Goal: Navigation & Orientation: Find specific page/section

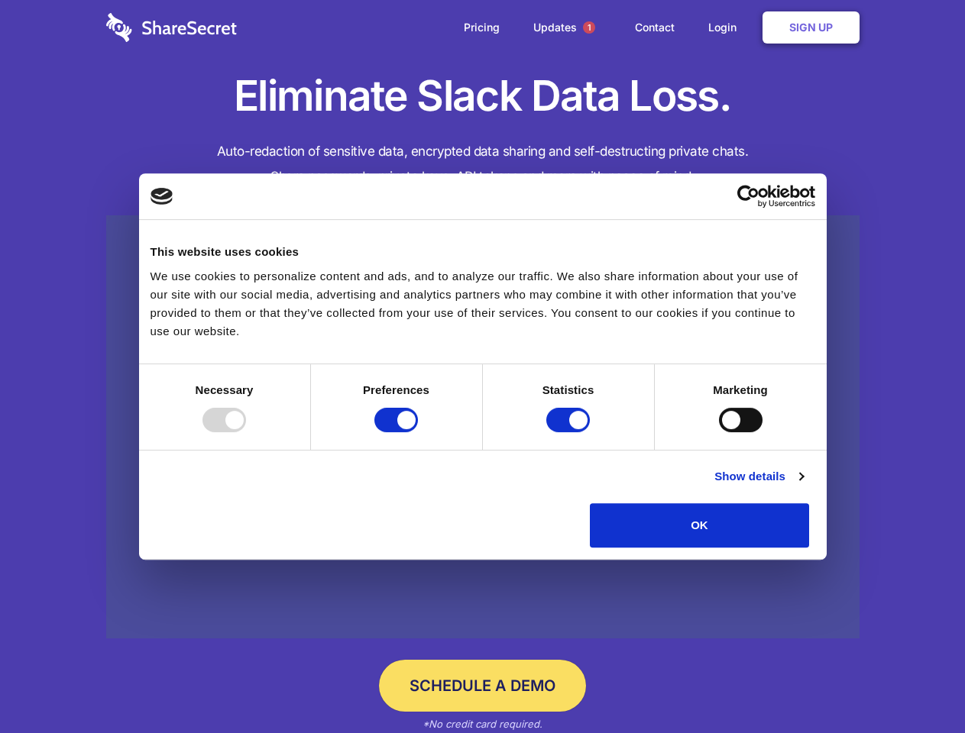
click at [246, 432] on div at bounding box center [224, 420] width 44 height 24
click at [418, 432] on input "Preferences" at bounding box center [396, 420] width 44 height 24
checkbox input "false"
click at [570, 432] on input "Statistics" at bounding box center [568, 420] width 44 height 24
checkbox input "false"
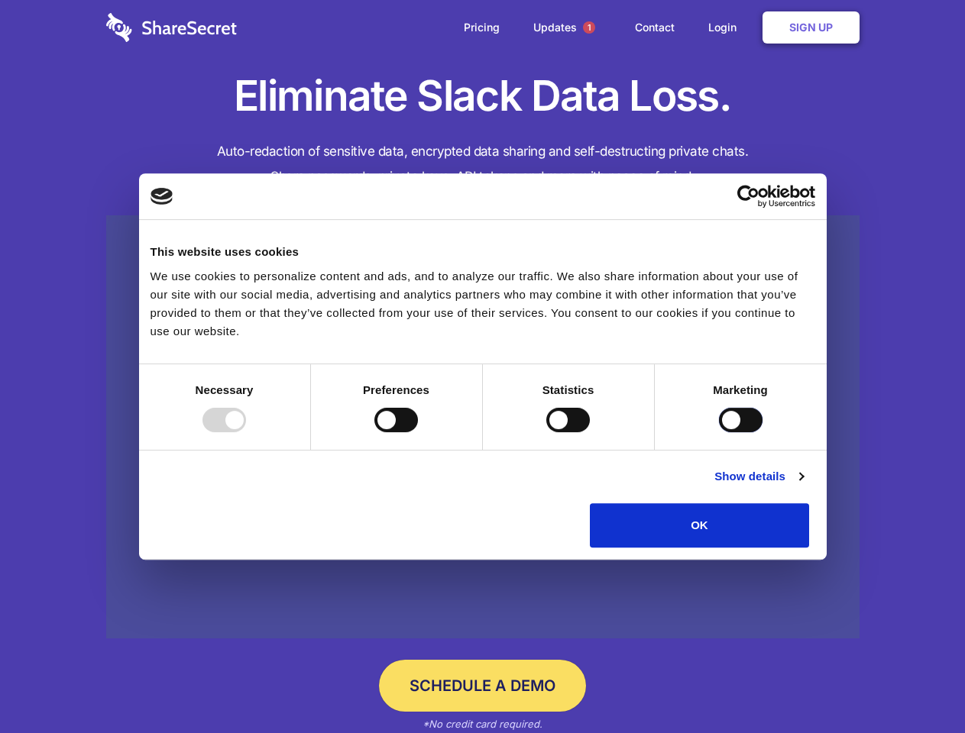
click at [719, 432] on input "Marketing" at bounding box center [741, 420] width 44 height 24
checkbox input "true"
click at [803, 486] on link "Show details" at bounding box center [758, 476] width 89 height 18
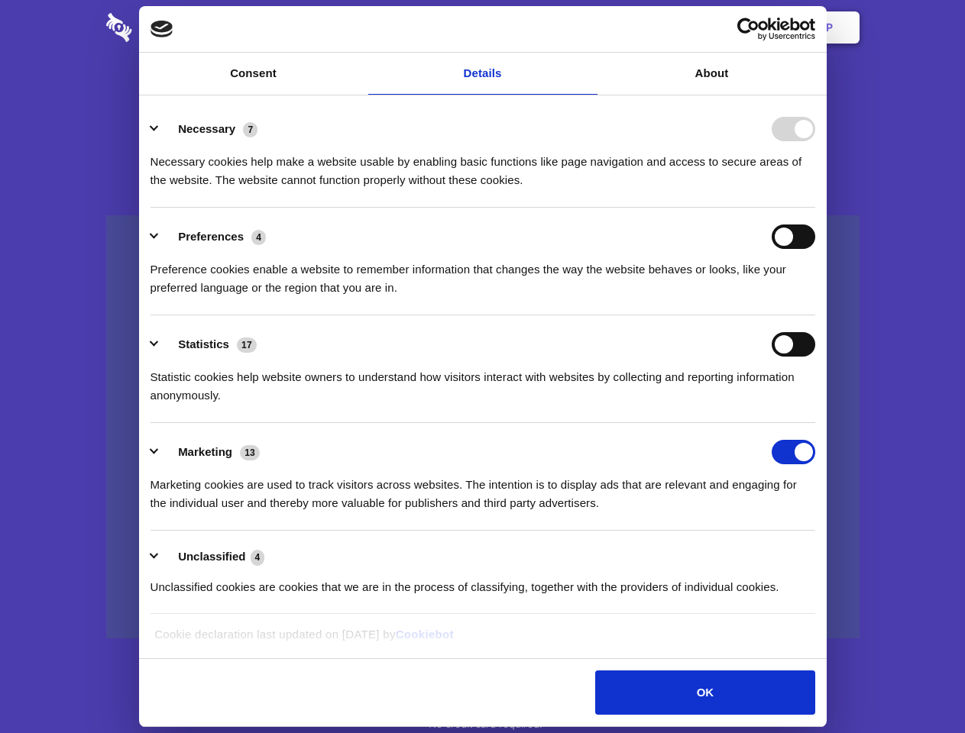
click at [815, 208] on li "Necessary 7 Necessary cookies help make a website usable by enabling basic func…" at bounding box center [482, 154] width 665 height 108
click at [588, 27] on span "1" at bounding box center [589, 27] width 12 height 12
